Goal: Task Accomplishment & Management: Manage account settings

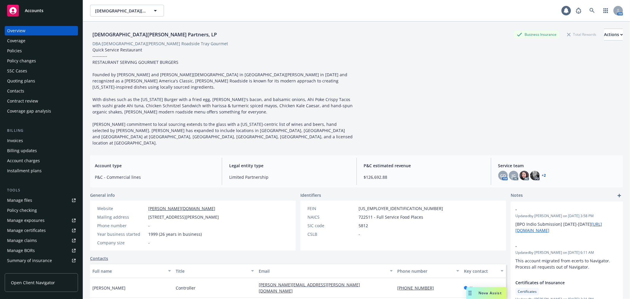
click at [22, 198] on div "Manage files" at bounding box center [19, 199] width 25 height 9
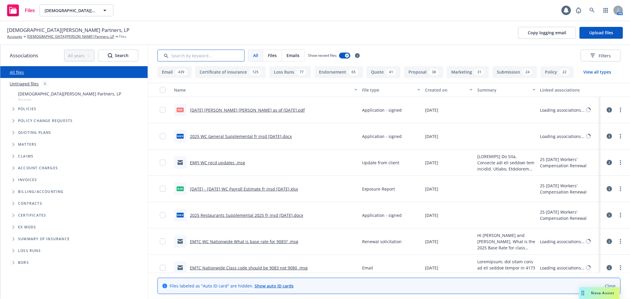
click at [182, 57] on input "Search by keyword..." at bounding box center [200, 56] width 87 height 12
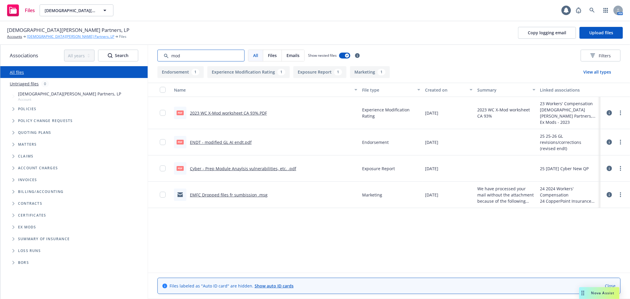
type input "mod"
click at [42, 37] on link "Gott's Partners, LP" at bounding box center [70, 36] width 87 height 5
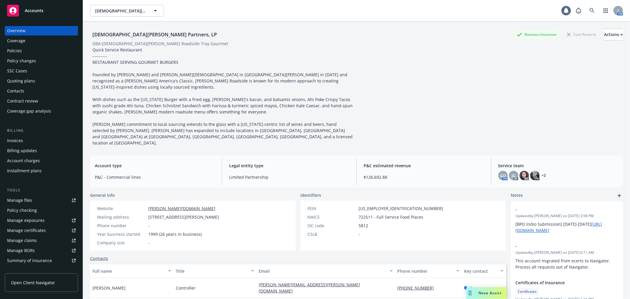
click at [48, 81] on div "Quoting plans" at bounding box center [41, 80] width 68 height 9
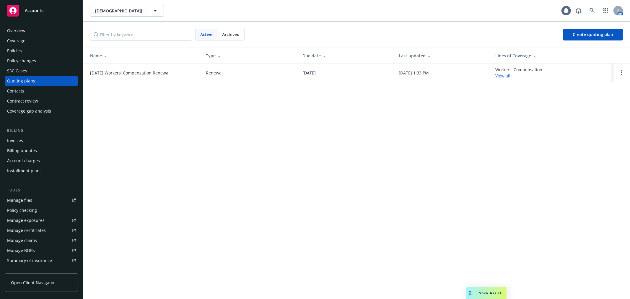
click at [130, 70] on link "12/16/25 Workers' Compensation Renewal" at bounding box center [129, 73] width 79 height 6
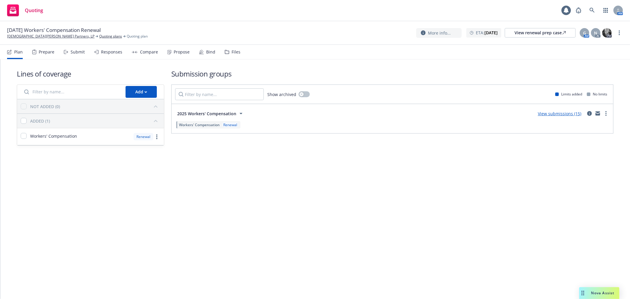
click at [233, 54] on div "Files" at bounding box center [235, 52] width 9 height 5
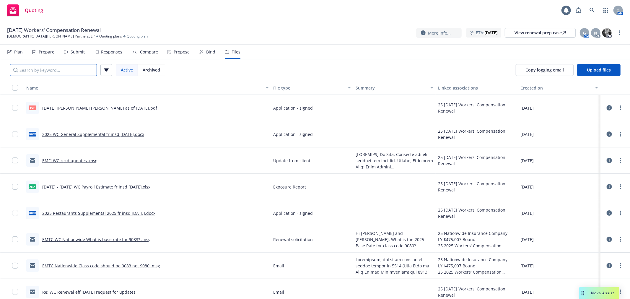
click at [76, 72] on input "Search by keyword..." at bounding box center [53, 70] width 87 height 12
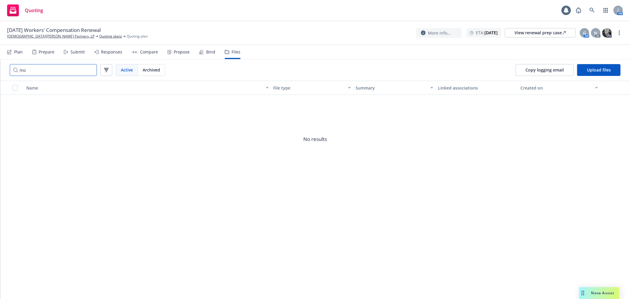
type input "m"
type input "e"
type input "p"
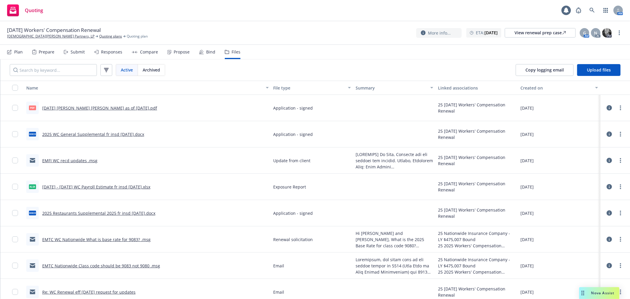
click at [99, 107] on link "12.16.25 Gotts WC Acord as of 9.25.25.pdf" at bounding box center [99, 108] width 115 height 6
click at [588, 9] on link at bounding box center [592, 10] width 12 height 12
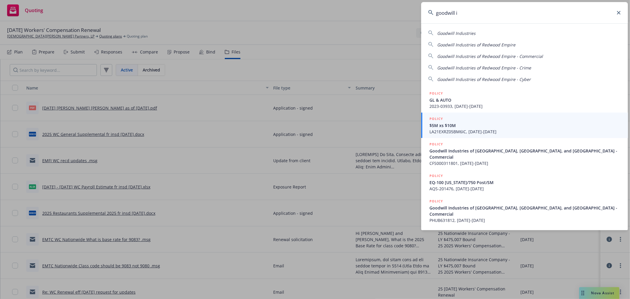
click at [511, 46] on span "Goodwill Industries of Redwood Empire" at bounding box center [476, 45] width 78 height 6
type input "Goodwill Industries of Redwood Empire"
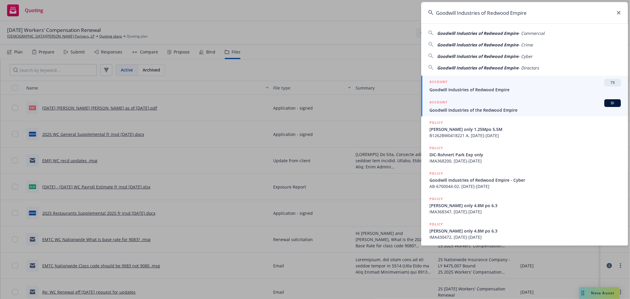
click at [501, 110] on span "Goodwill Industries of the Redwood Empire" at bounding box center [524, 110] width 191 height 6
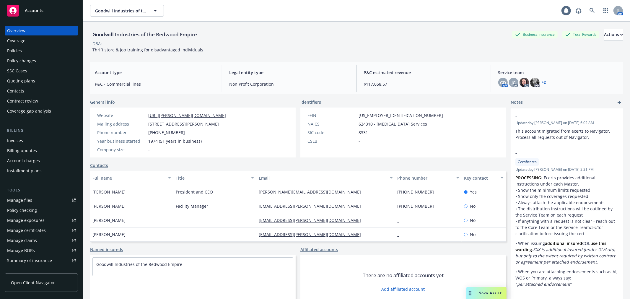
click at [26, 202] on div "Manage files" at bounding box center [19, 199] width 25 height 9
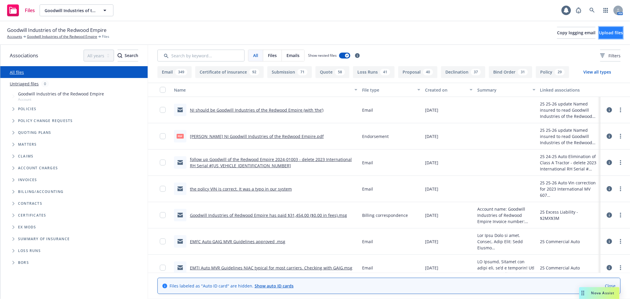
click at [607, 35] on span "Upload files" at bounding box center [611, 33] width 24 height 6
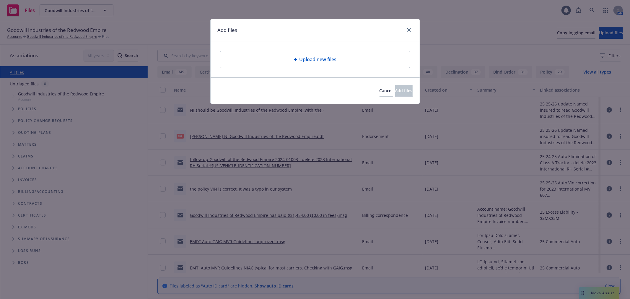
click at [320, 57] on span "Upload new files" at bounding box center [317, 59] width 37 height 7
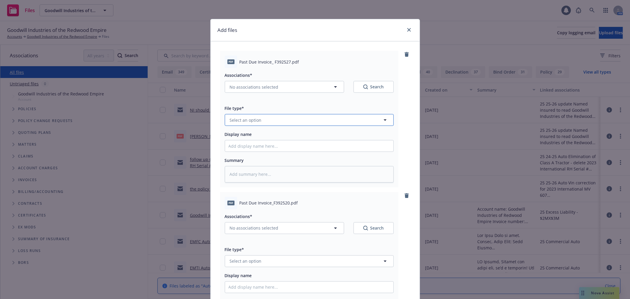
click at [254, 119] on span "Select an option" at bounding box center [246, 120] width 32 height 6
type input "b"
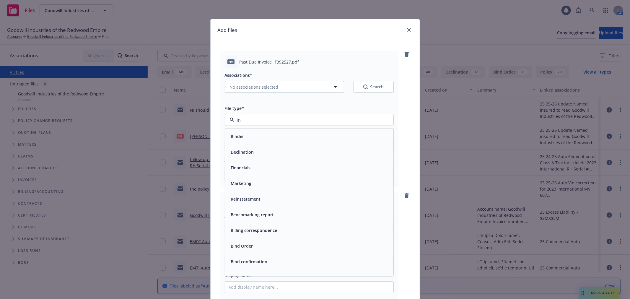
type input "inv"
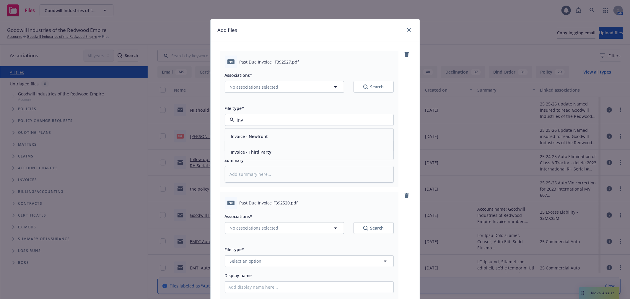
click at [259, 154] on span "Invoice - Third Party" at bounding box center [251, 152] width 41 height 6
type textarea "x"
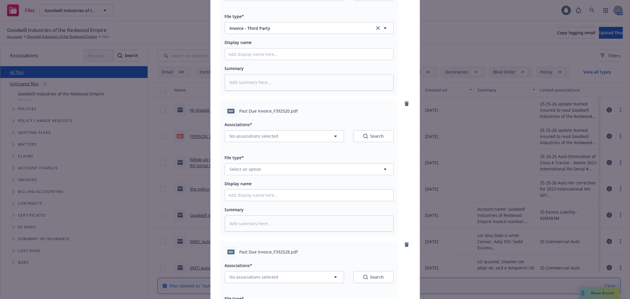
scroll to position [98, 0]
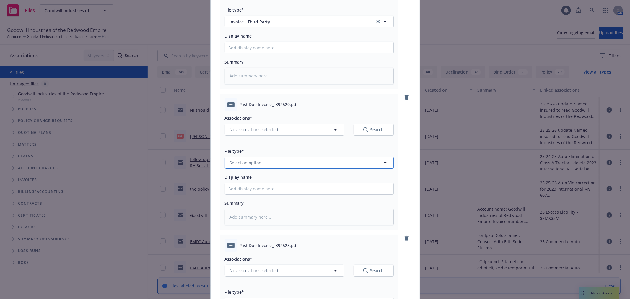
click at [284, 159] on button "Select an option" at bounding box center [309, 163] width 169 height 12
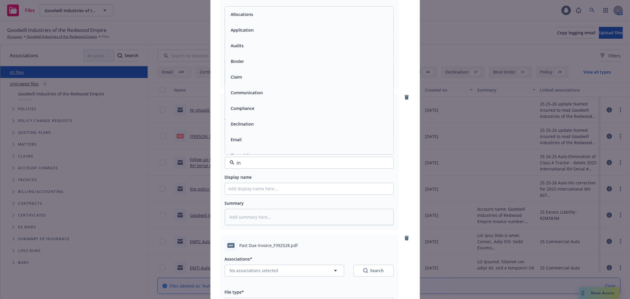
type input "inv"
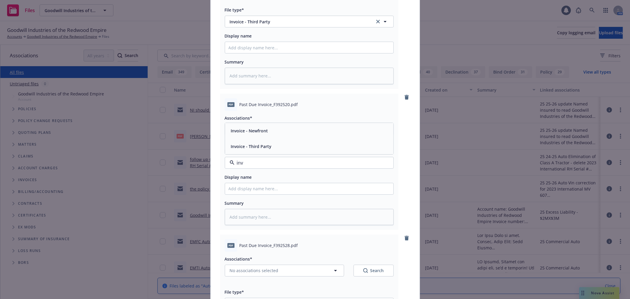
click at [289, 143] on div "Invoice - Third Party" at bounding box center [308, 146] width 161 height 9
type textarea "x"
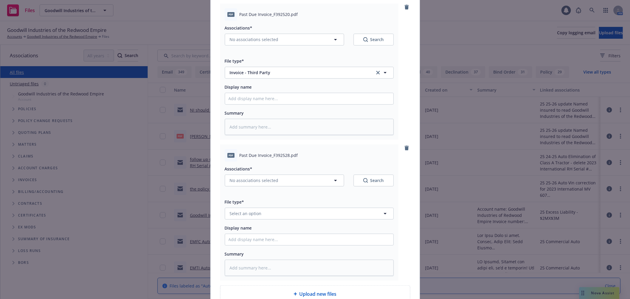
scroll to position [229, 0]
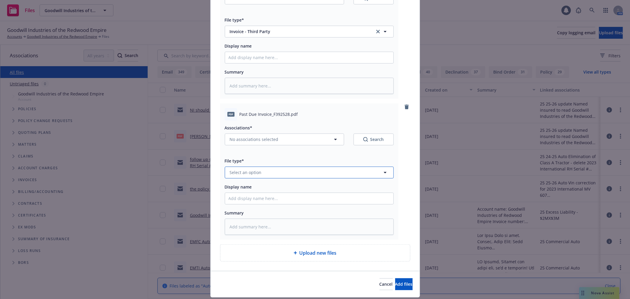
click at [260, 169] on button "Select an option" at bounding box center [309, 172] width 169 height 12
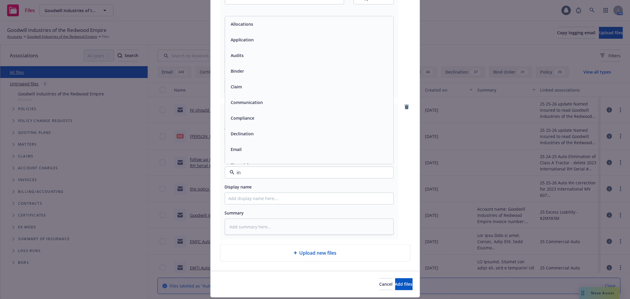
type input "inv"
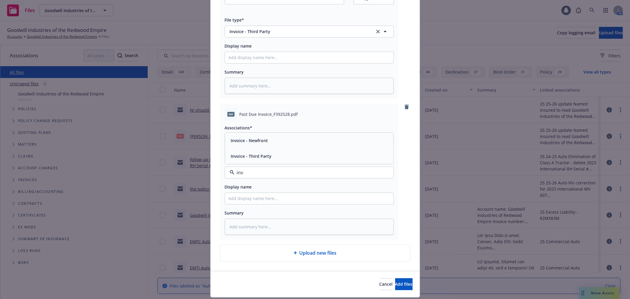
click at [266, 155] on span "Invoice - Third Party" at bounding box center [251, 156] width 41 height 6
click at [297, 139] on button "No associations selected" at bounding box center [284, 139] width 119 height 12
type textarea "x"
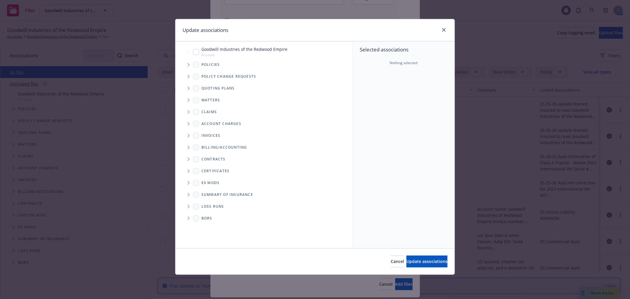
click at [187, 63] on span "Tree Example" at bounding box center [188, 64] width 9 height 9
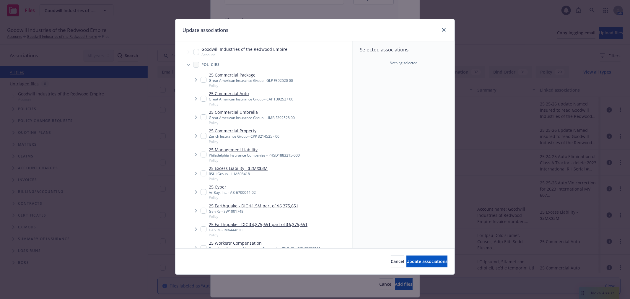
click at [201, 116] on input "Tree Example" at bounding box center [203, 117] width 6 height 6
checkbox input "true"
click at [423, 261] on span "Update associations" at bounding box center [426, 261] width 41 height 6
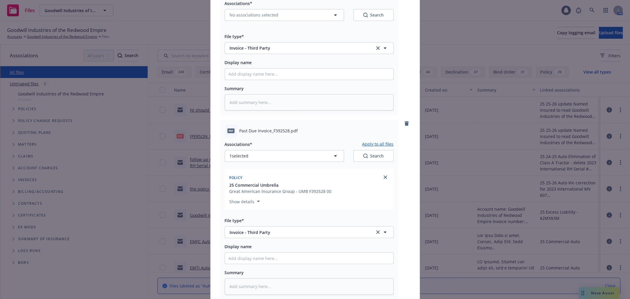
scroll to position [197, 0]
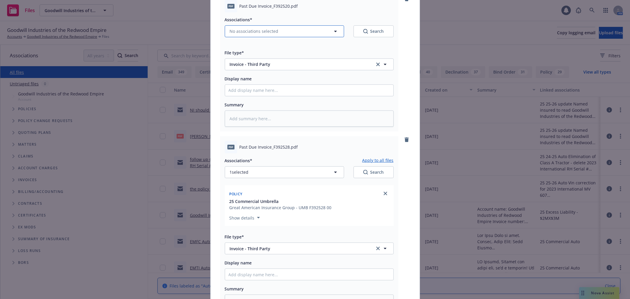
click at [323, 33] on button "No associations selected" at bounding box center [284, 31] width 119 height 12
type textarea "x"
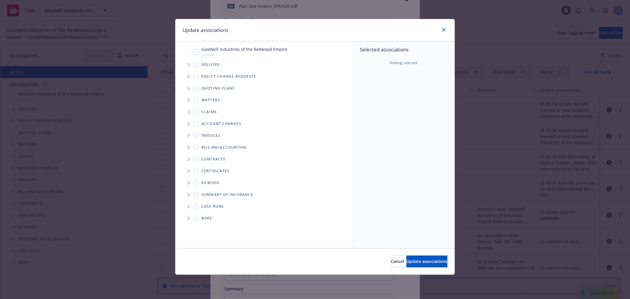
click at [189, 63] on icon "Tree Example" at bounding box center [188, 65] width 2 height 4
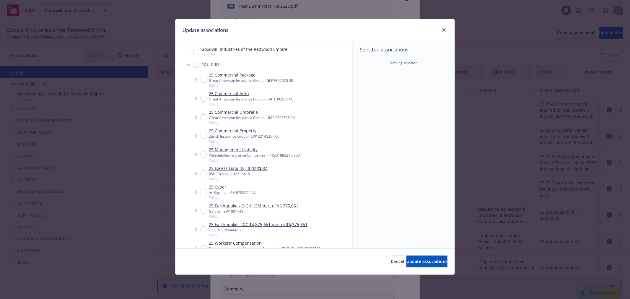
click at [202, 80] on input "Tree Example" at bounding box center [203, 80] width 6 height 6
checkbox input "true"
click at [418, 266] on button "Update associations" at bounding box center [426, 261] width 41 height 12
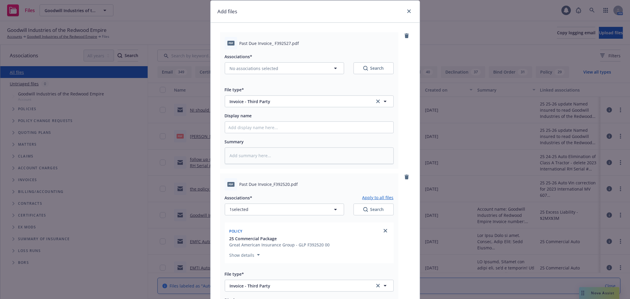
scroll to position [0, 0]
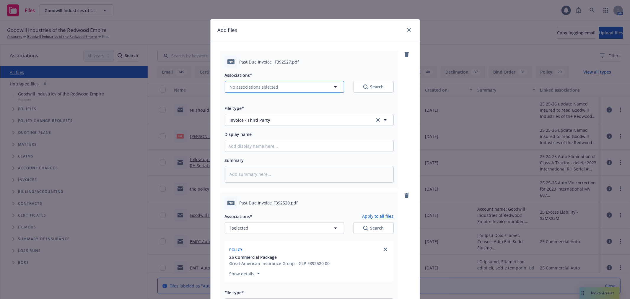
click at [310, 86] on button "No associations selected" at bounding box center [284, 87] width 119 height 12
type textarea "x"
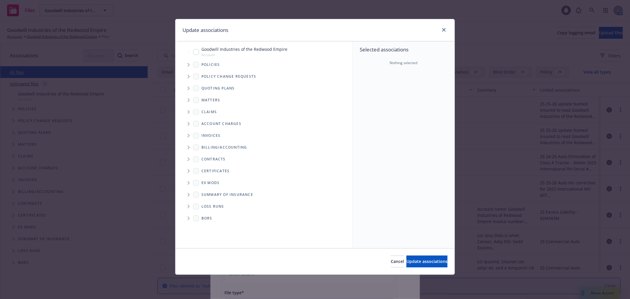
click at [188, 63] on icon "Tree Example" at bounding box center [188, 65] width 2 height 4
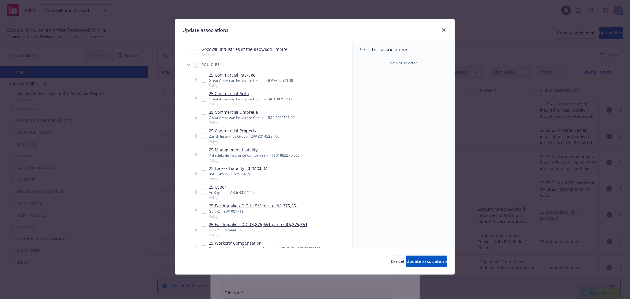
click at [201, 99] on input "Tree Example" at bounding box center [203, 99] width 6 height 6
checkbox input "true"
click at [424, 257] on button "Update associations" at bounding box center [426, 261] width 41 height 12
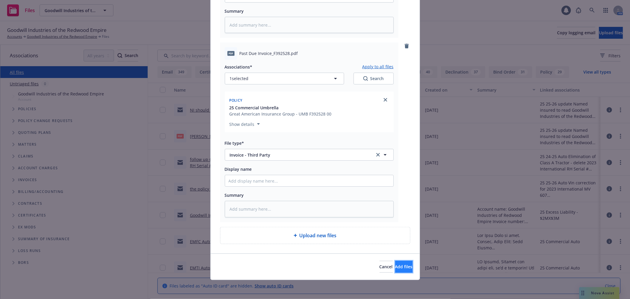
click at [395, 269] on span "Add files" at bounding box center [403, 267] width 17 height 6
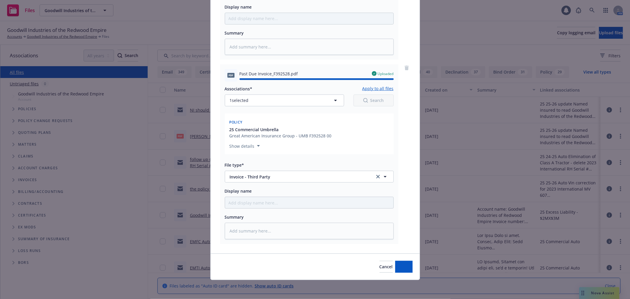
type textarea "x"
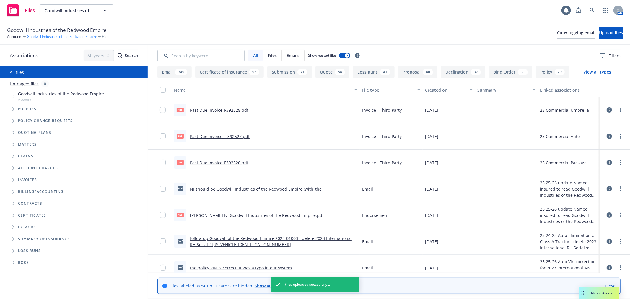
click at [68, 35] on link "Goodwill Industries of the Redwood Empire" at bounding box center [62, 36] width 70 height 5
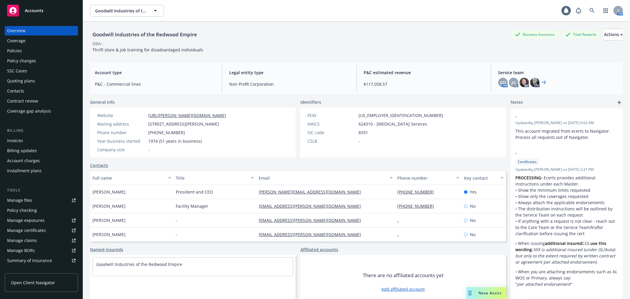
click at [39, 50] on div "Policies" at bounding box center [41, 50] width 68 height 9
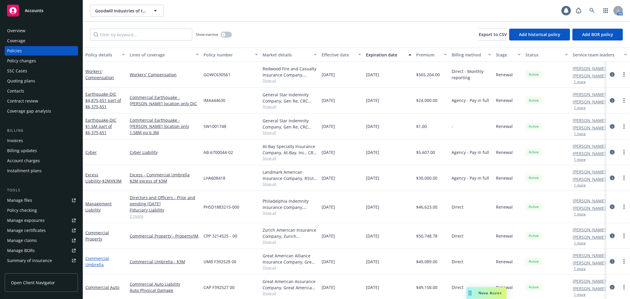
click at [98, 257] on link "Commercial Umbrella" at bounding box center [97, 261] width 24 height 12
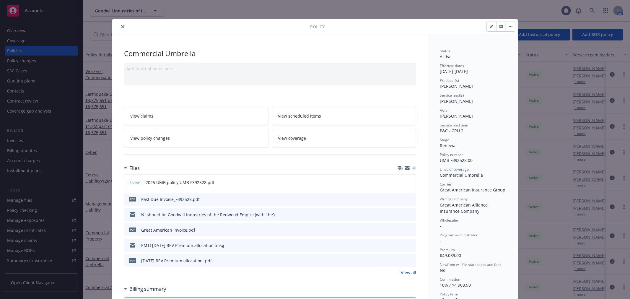
click at [122, 27] on icon "close" at bounding box center [123, 27] width 4 height 4
